Goal: Transaction & Acquisition: Purchase product/service

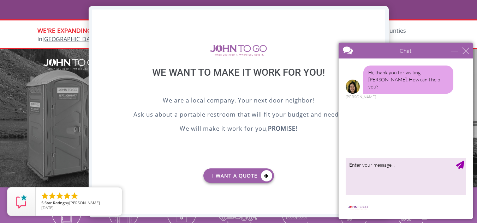
click at [379, 18] on div "X" at bounding box center [379, 16] width 11 height 12
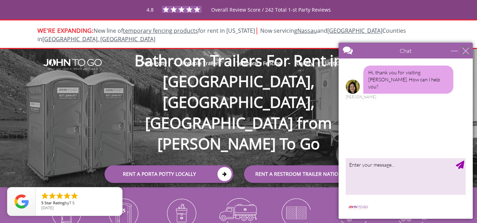
click at [462, 50] on div "close" at bounding box center [465, 50] width 7 height 7
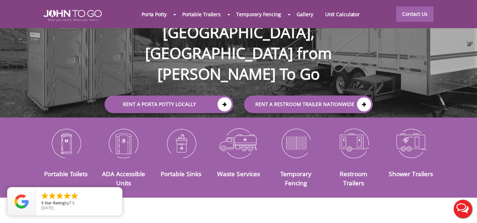
scroll to position [71, 0]
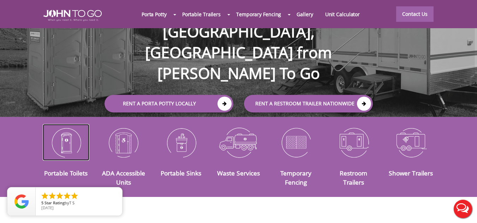
click at [65, 134] on img at bounding box center [66, 142] width 47 height 37
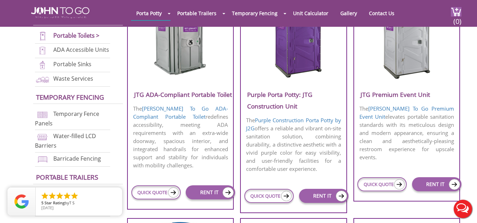
scroll to position [317, 0]
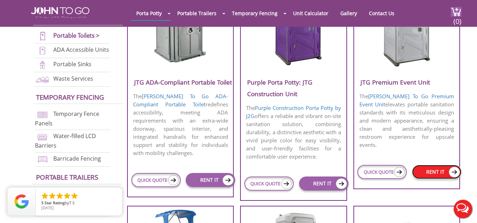
click at [425, 165] on link "RENT IT" at bounding box center [436, 172] width 49 height 14
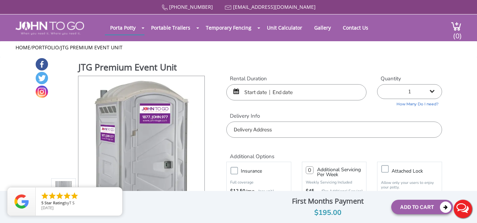
click at [438, 92] on select "1 2 (5% discount) 3 (8% discount) 4 (10% discount) 5 (12% discount) 6 (12% disc…" at bounding box center [409, 91] width 65 height 15
click at [423, 86] on select "1 2 (5% discount) 3 (8% discount) 4 (10% discount) 5 (12% discount) 6 (12% disc…" at bounding box center [409, 91] width 65 height 15
select select "20"
click at [380, 84] on select "1 2 (5% discount) 3 (8% discount) 4 (10% discount) 5 (12% discount) 6 (12% disc…" at bounding box center [409, 91] width 65 height 15
type input "0"
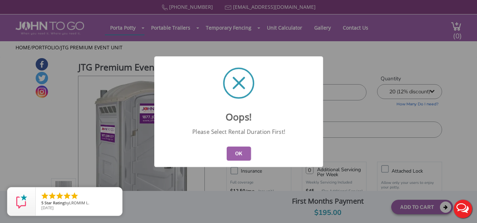
click at [241, 153] on button "OK" at bounding box center [238, 154] width 24 height 14
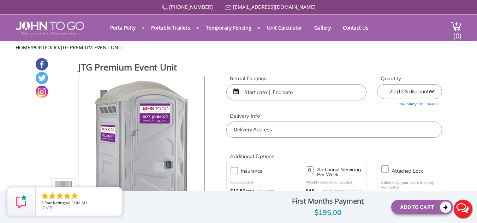
click at [293, 104] on div "Rental Duration Quantity 1 2 (5% discount) 3 (8% discount) 4 (10% discount) 5 (…" at bounding box center [334, 106] width 226 height 63
click at [280, 91] on input "text" at bounding box center [296, 92] width 140 height 16
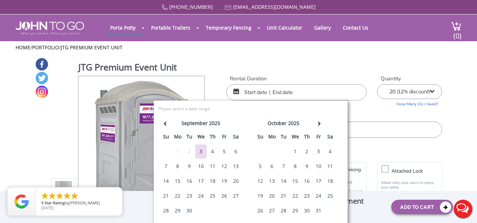
click at [224, 183] on div "19" at bounding box center [223, 181] width 11 height 14
drag, startPoint x: 164, startPoint y: 198, endPoint x: 174, endPoint y: 199, distance: 9.6
click at [174, 199] on tr "21 22 23 24 25 26 27" at bounding box center [200, 196] width 81 height 15
click at [174, 199] on div "22" at bounding box center [177, 196] width 11 height 14
type input "[DATE] to [DATE]"
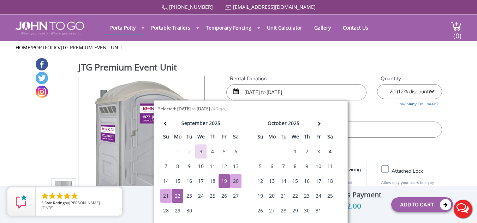
click at [422, 145] on h2 "Additional Options" at bounding box center [334, 152] width 216 height 15
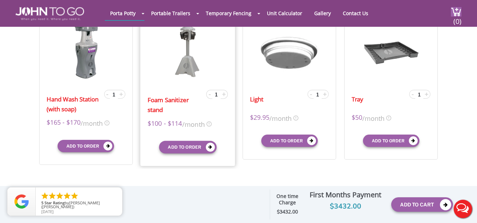
scroll to position [247, 0]
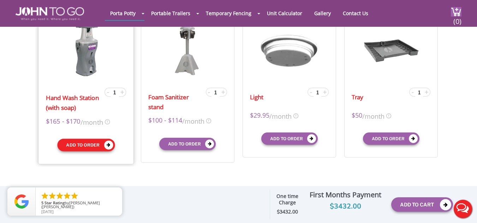
click at [93, 145] on button "Add to order" at bounding box center [85, 145] width 57 height 13
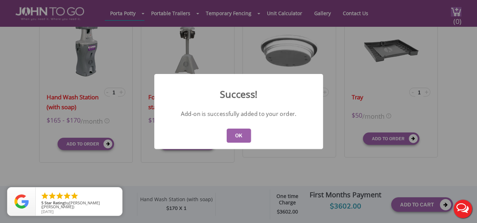
click at [238, 135] on button "OK" at bounding box center [238, 136] width 24 height 14
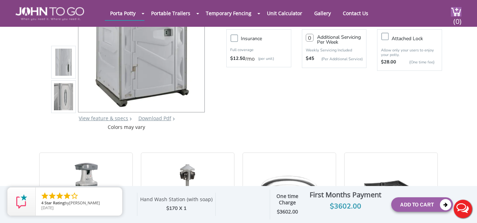
scroll to position [0, 0]
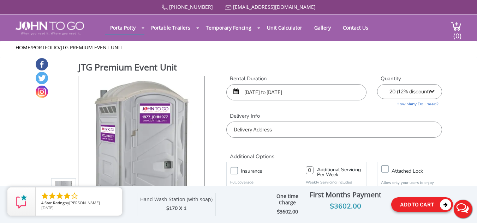
click at [414, 204] on button "Add To Cart" at bounding box center [422, 205] width 62 height 14
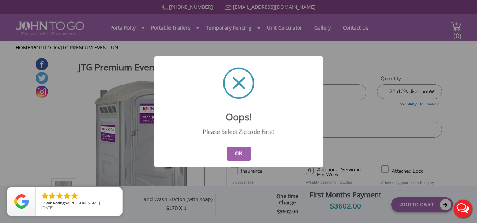
click at [244, 152] on button "OK" at bounding box center [238, 154] width 24 height 14
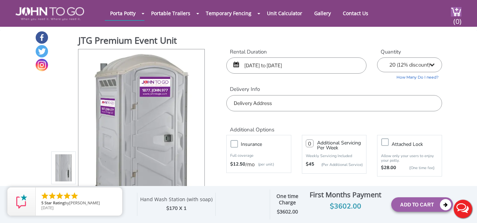
scroll to position [35, 0]
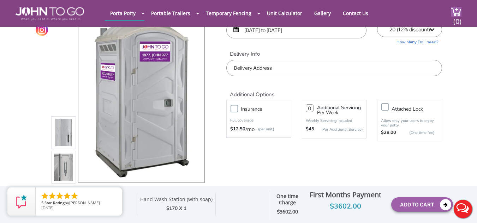
click at [255, 73] on input "text" at bounding box center [334, 68] width 216 height 16
paste input "[PERSON_NAME][GEOGRAPHIC_DATA][PERSON_NAME][GEOGRAPHIC_DATA]"
type input "[PERSON_NAME][GEOGRAPHIC_DATA][PERSON_NAME][GEOGRAPHIC_DATA]"
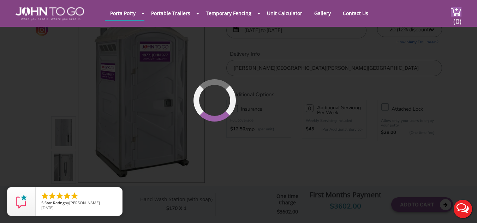
click at [361, 80] on div "[PHONE_NUMBER] [EMAIL_ADDRESS][DOMAIN_NAME] [GEOGRAPHIC_DATA] Portable Toilets …" at bounding box center [238, 81] width 477 height 232
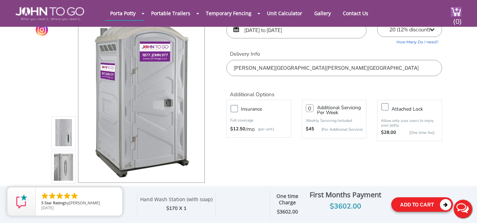
click at [416, 202] on button "Add To Cart" at bounding box center [422, 205] width 62 height 14
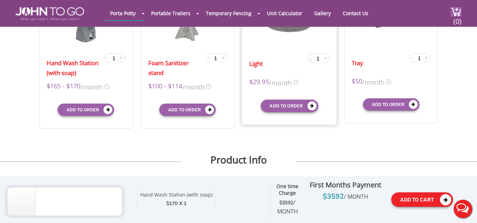
scroll to position [282, 0]
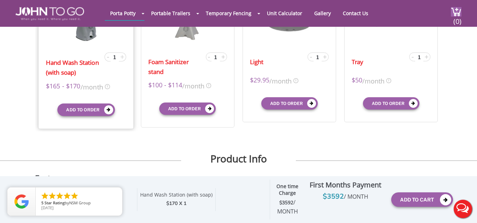
click at [120, 55] on span "+" at bounding box center [122, 57] width 4 height 8
click at [120, 56] on span "+" at bounding box center [122, 57] width 4 height 8
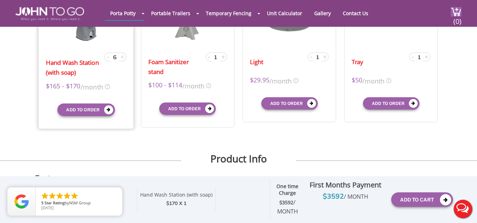
click at [120, 56] on span "+" at bounding box center [122, 57] width 4 height 8
type input "9"
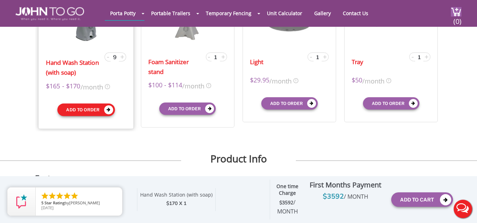
click at [90, 108] on button "Add to order" at bounding box center [85, 110] width 57 height 13
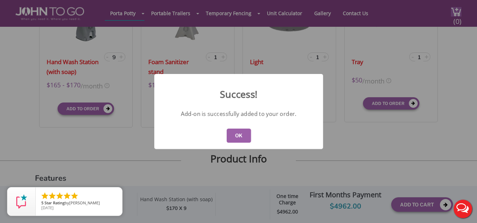
click at [243, 134] on button "OK" at bounding box center [238, 136] width 24 height 14
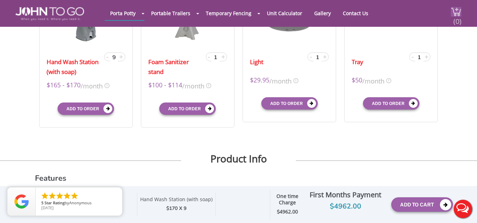
click at [458, 10] on img at bounding box center [455, 12] width 11 height 10
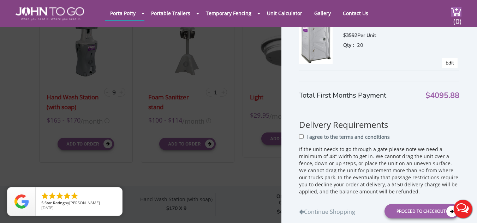
scroll to position [123, 0]
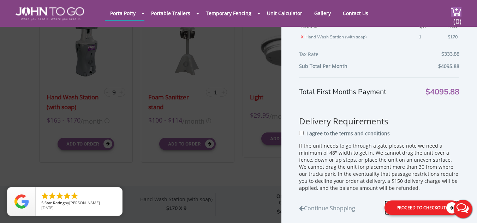
click at [428, 207] on div "Proceed to Checkout" at bounding box center [421, 208] width 75 height 14
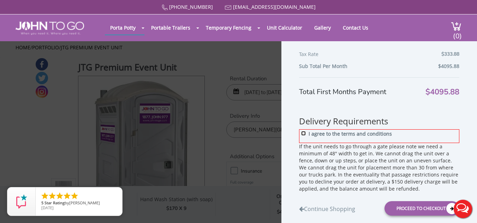
click at [302, 132] on input "I agree to the terms and conditions" at bounding box center [303, 133] width 5 height 5
checkbox input "true"
click at [421, 214] on div "Proceed to Checkout" at bounding box center [421, 208] width 75 height 14
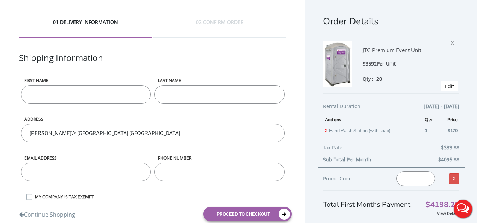
scroll to position [20, 0]
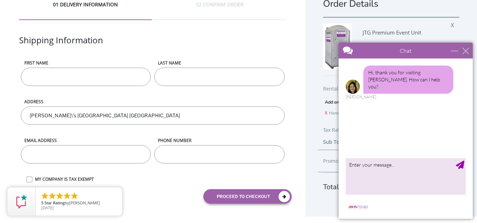
click at [465, 50] on div "close" at bounding box center [465, 50] width 7 height 7
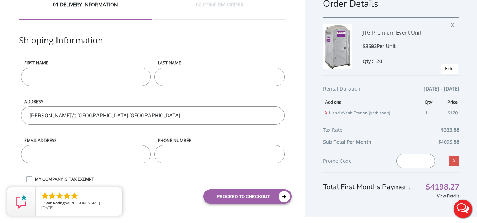
scroll to position [0, 0]
click at [423, 113] on td "1" at bounding box center [431, 113] width 16 height 11
click at [423, 112] on td "1" at bounding box center [431, 113] width 16 height 11
click at [323, 113] on td "X Hand Wash Station (with soap)" at bounding box center [373, 113] width 100 height 11
click at [325, 113] on link "X" at bounding box center [326, 113] width 2 height 6
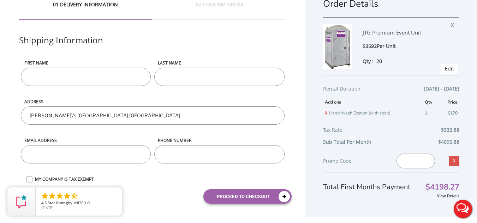
click at [423, 113] on td "1" at bounding box center [431, 113] width 16 height 11
click at [424, 111] on td "1" at bounding box center [431, 113] width 16 height 11
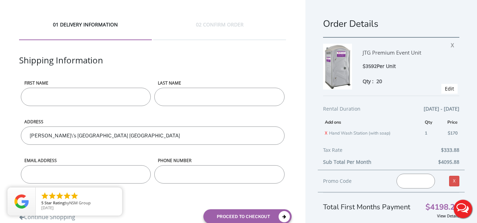
click at [442, 85] on span "Edit" at bounding box center [449, 89] width 16 height 10
click at [444, 89] on link "Edit" at bounding box center [448, 88] width 9 height 7
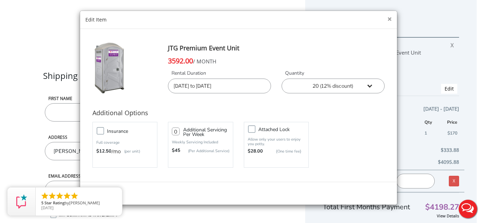
click at [390, 17] on button "×" at bounding box center [389, 19] width 4 height 7
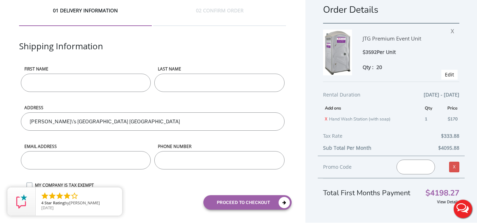
scroll to position [20, 0]
